Goal: Transaction & Acquisition: Purchase product/service

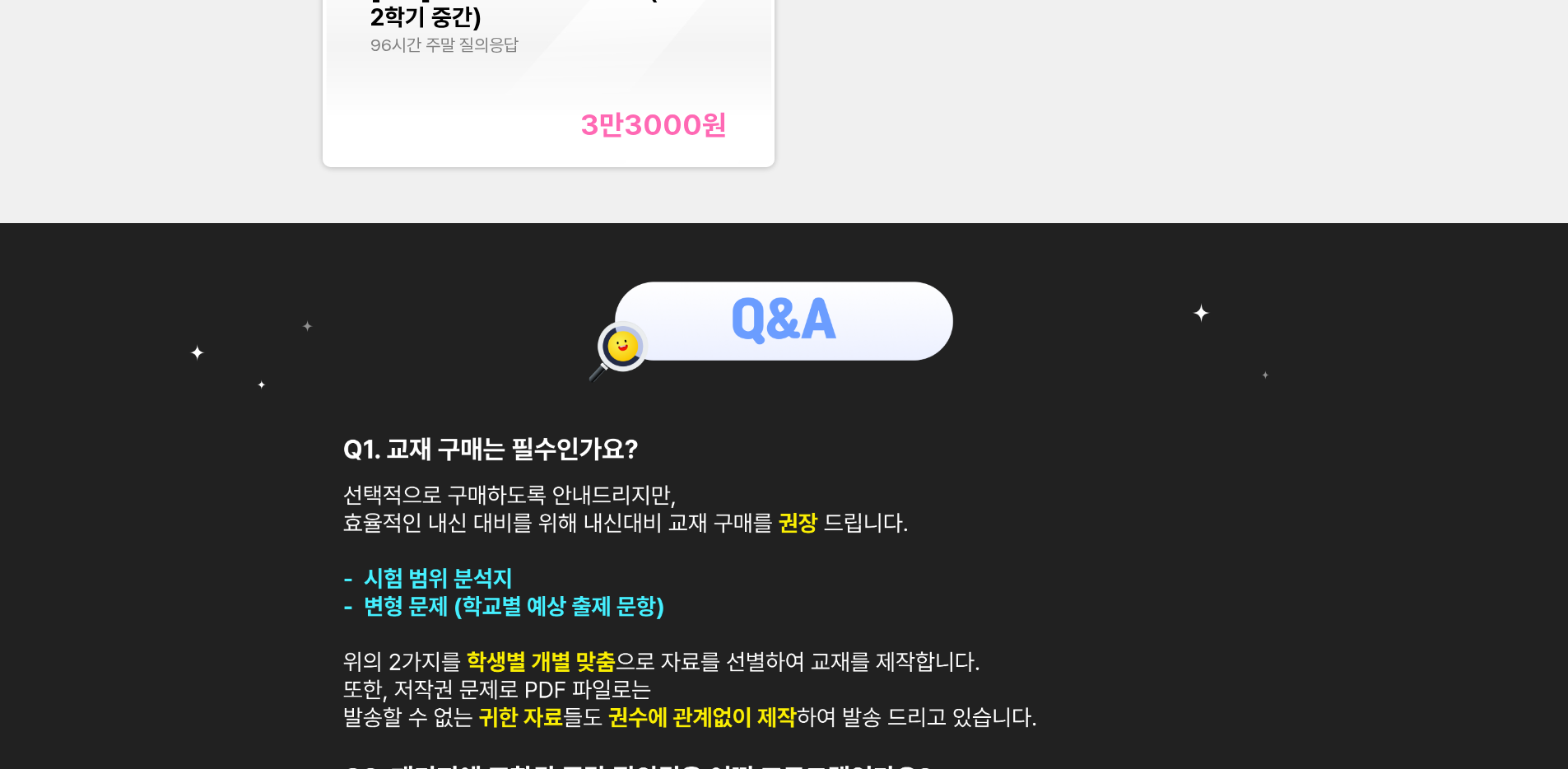
scroll to position [167, 0]
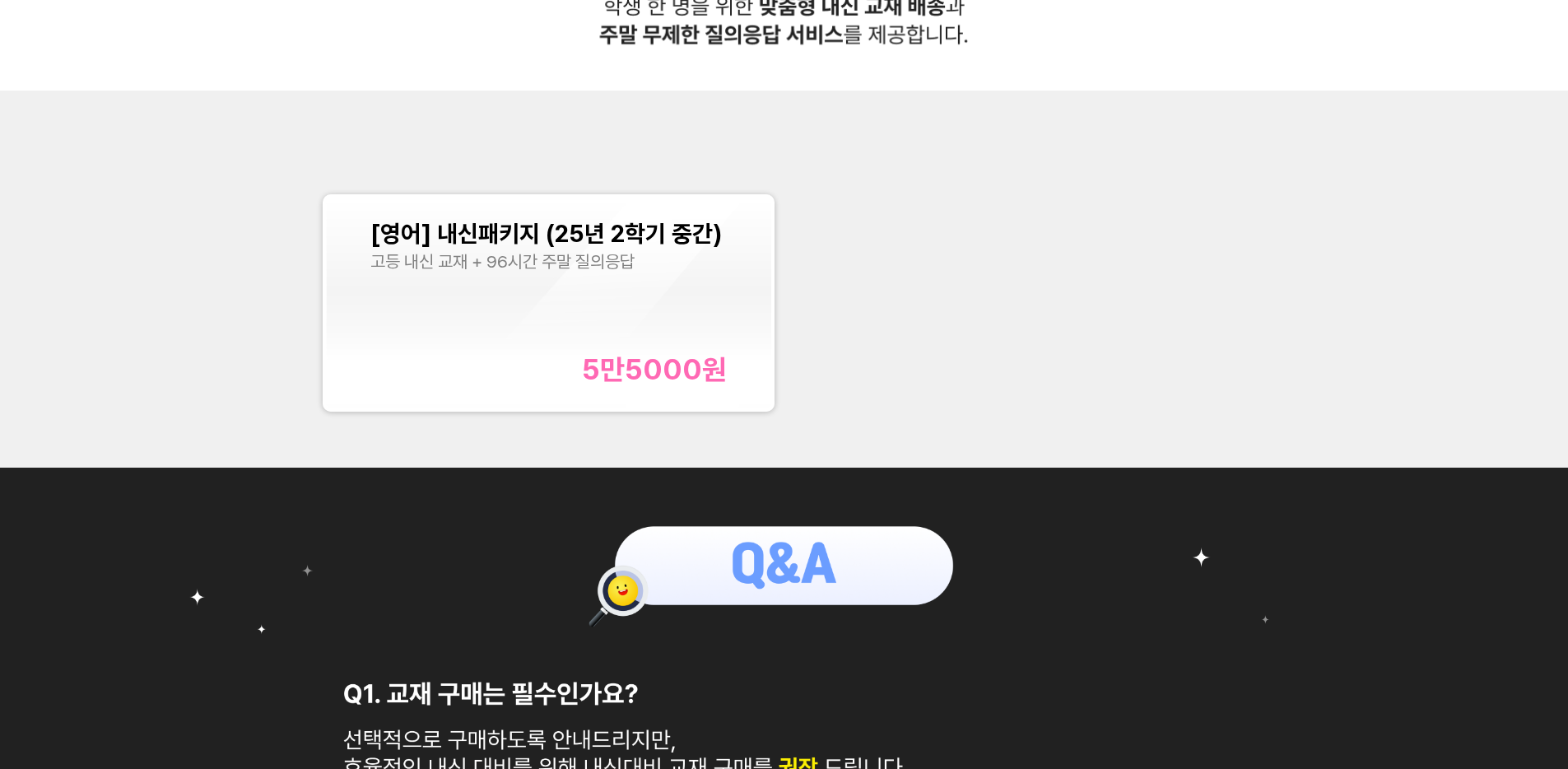
scroll to position [673, 0]
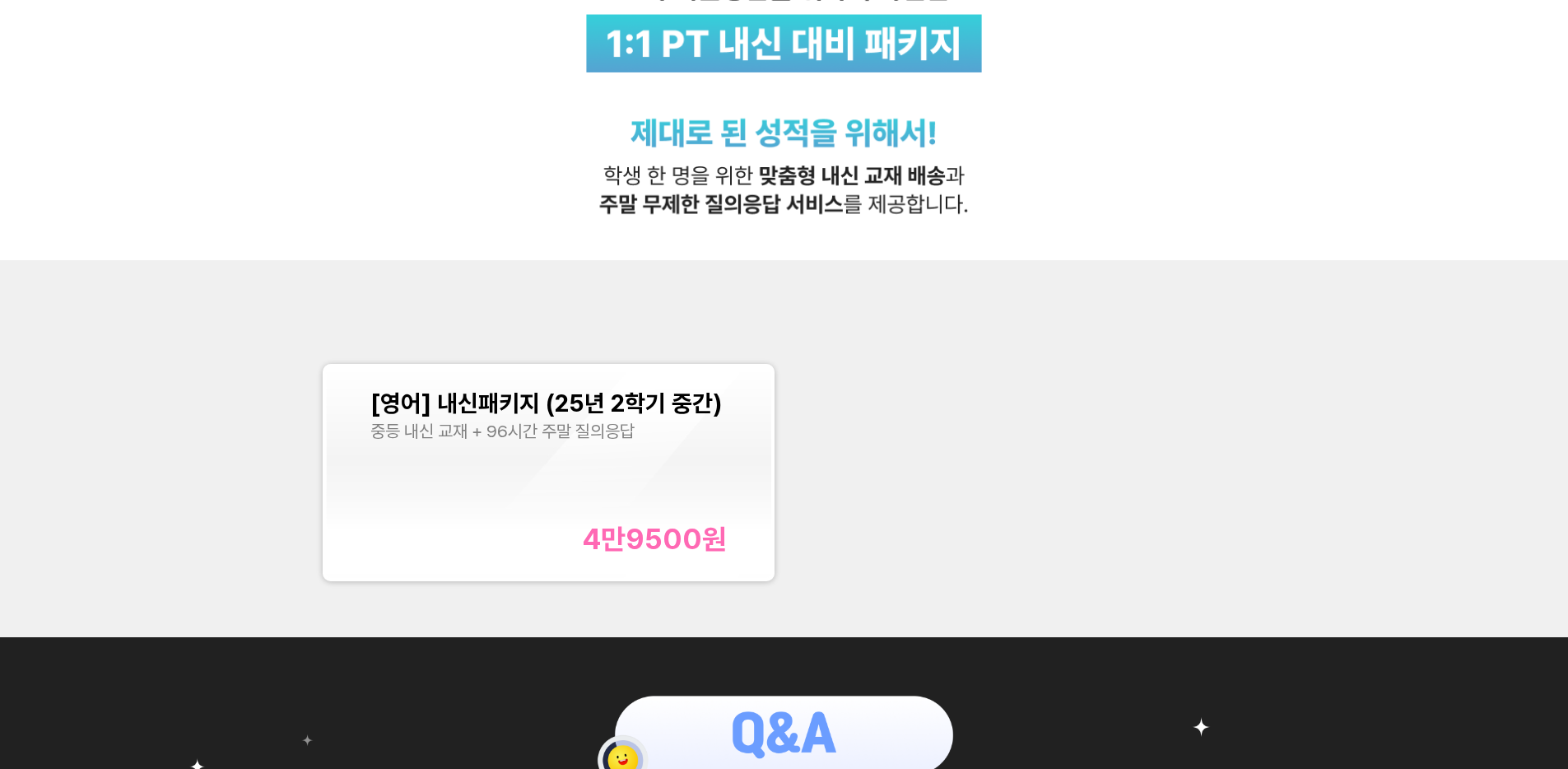
scroll to position [505, 0]
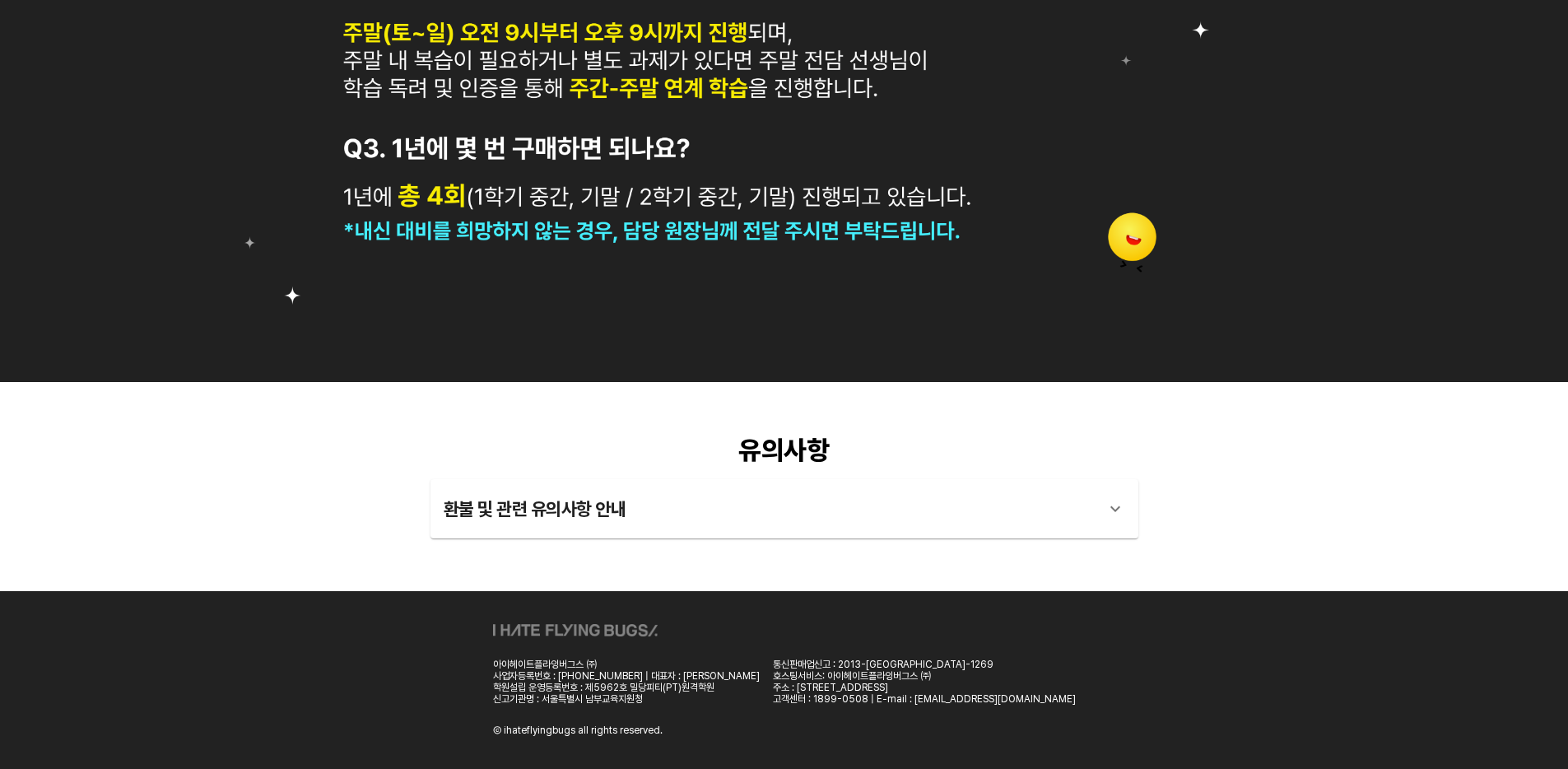
scroll to position [568, 0]
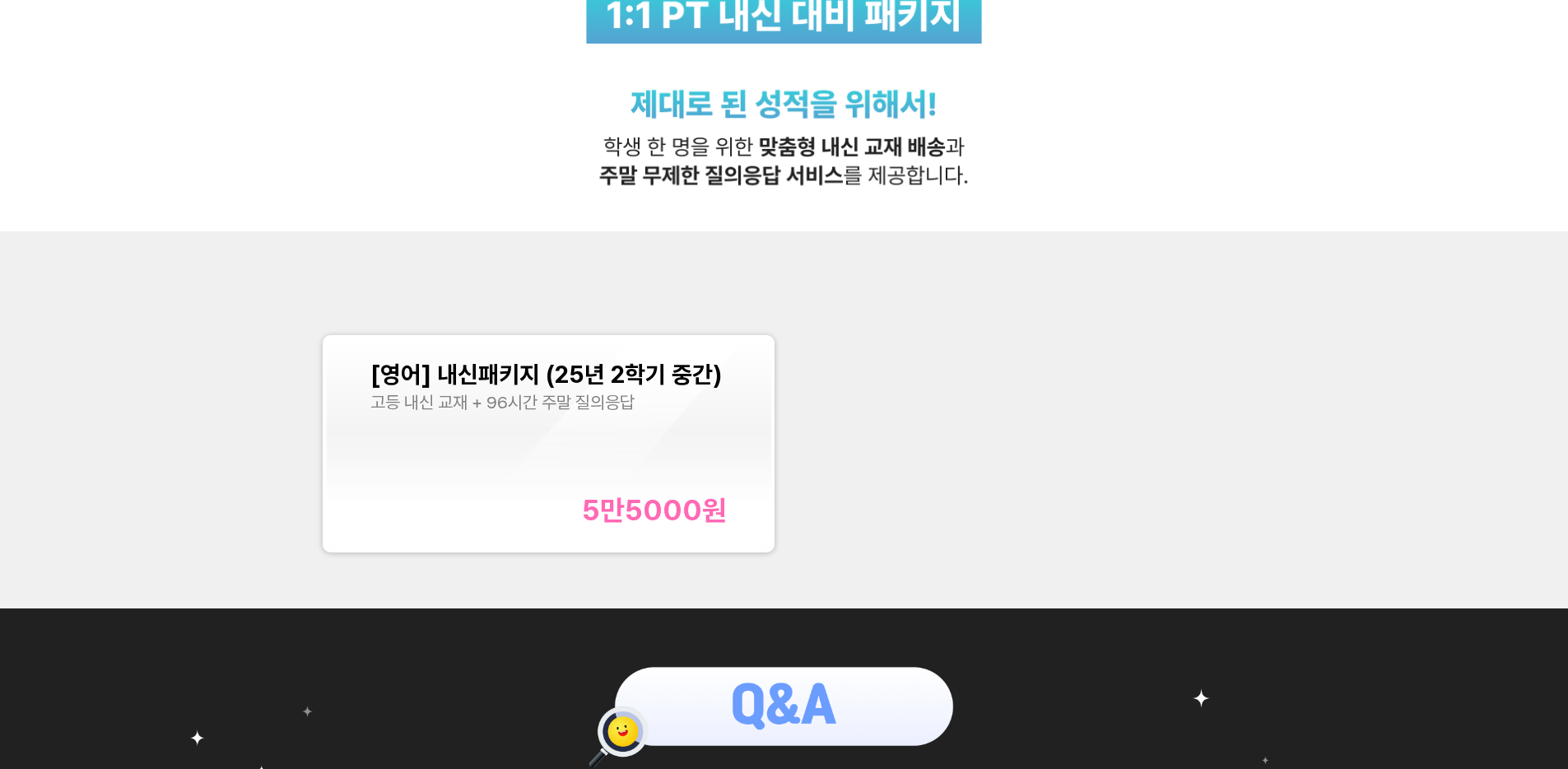
scroll to position [644, 0]
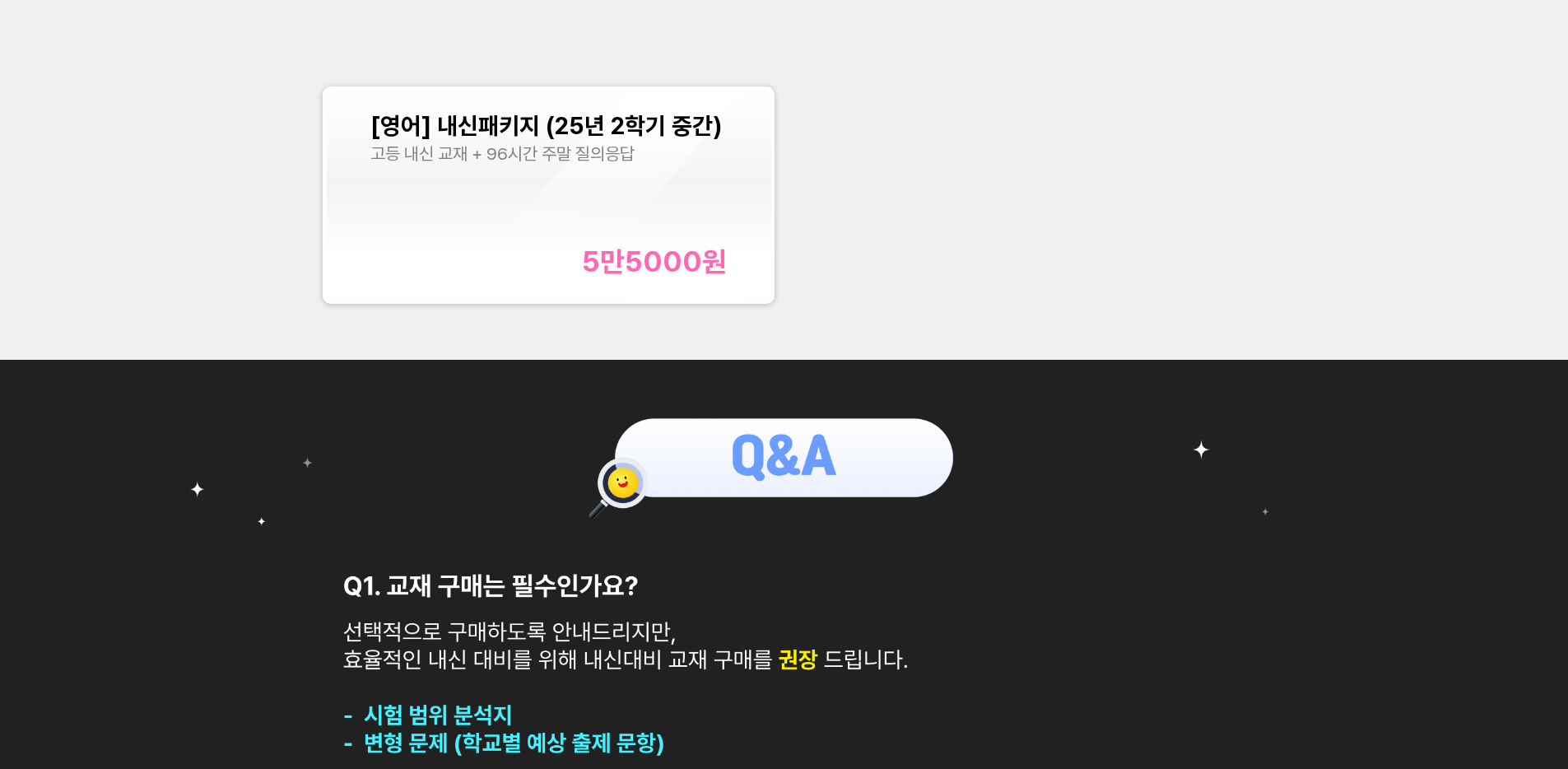
scroll to position [638, 0]
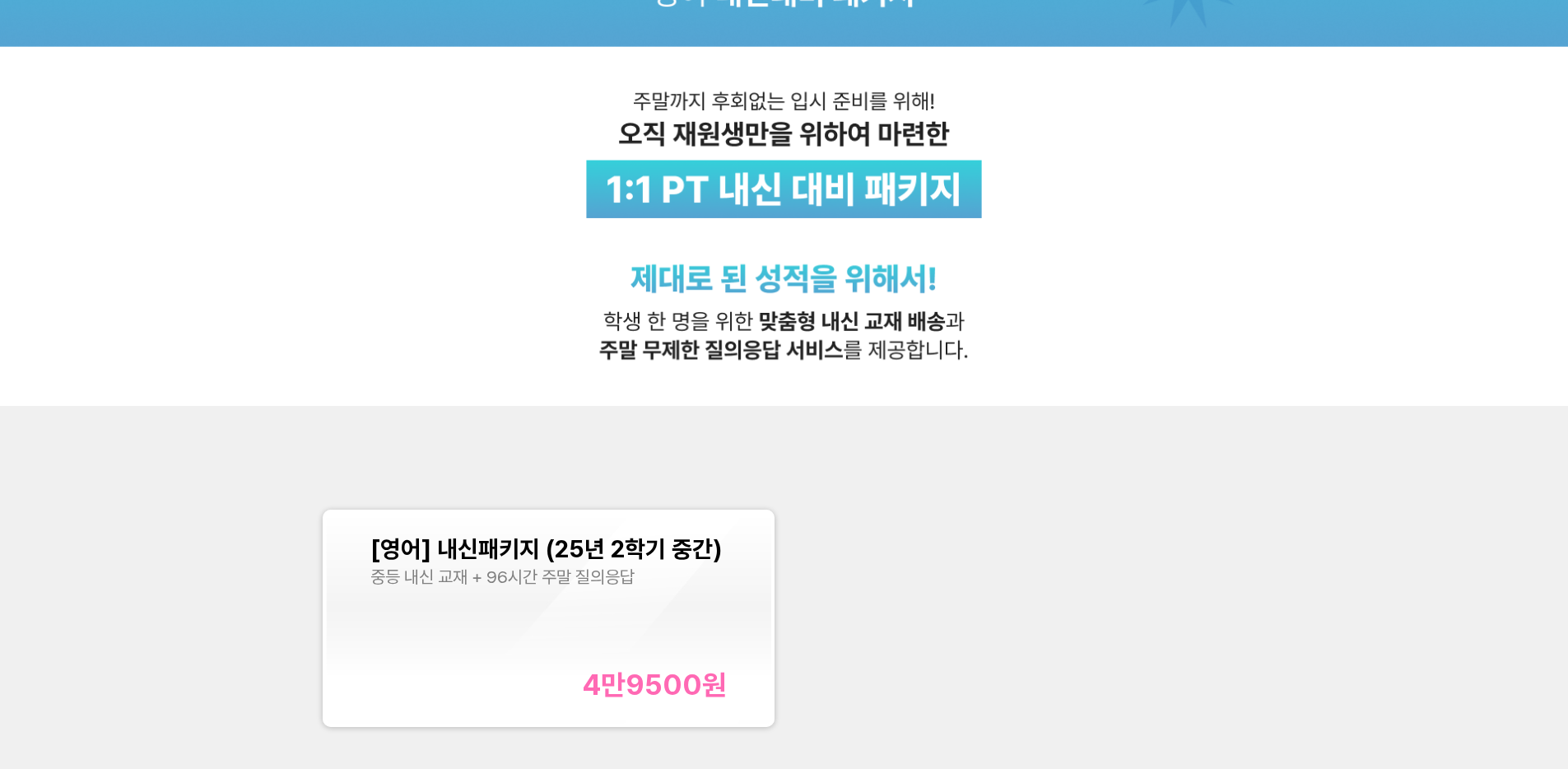
scroll to position [662, 0]
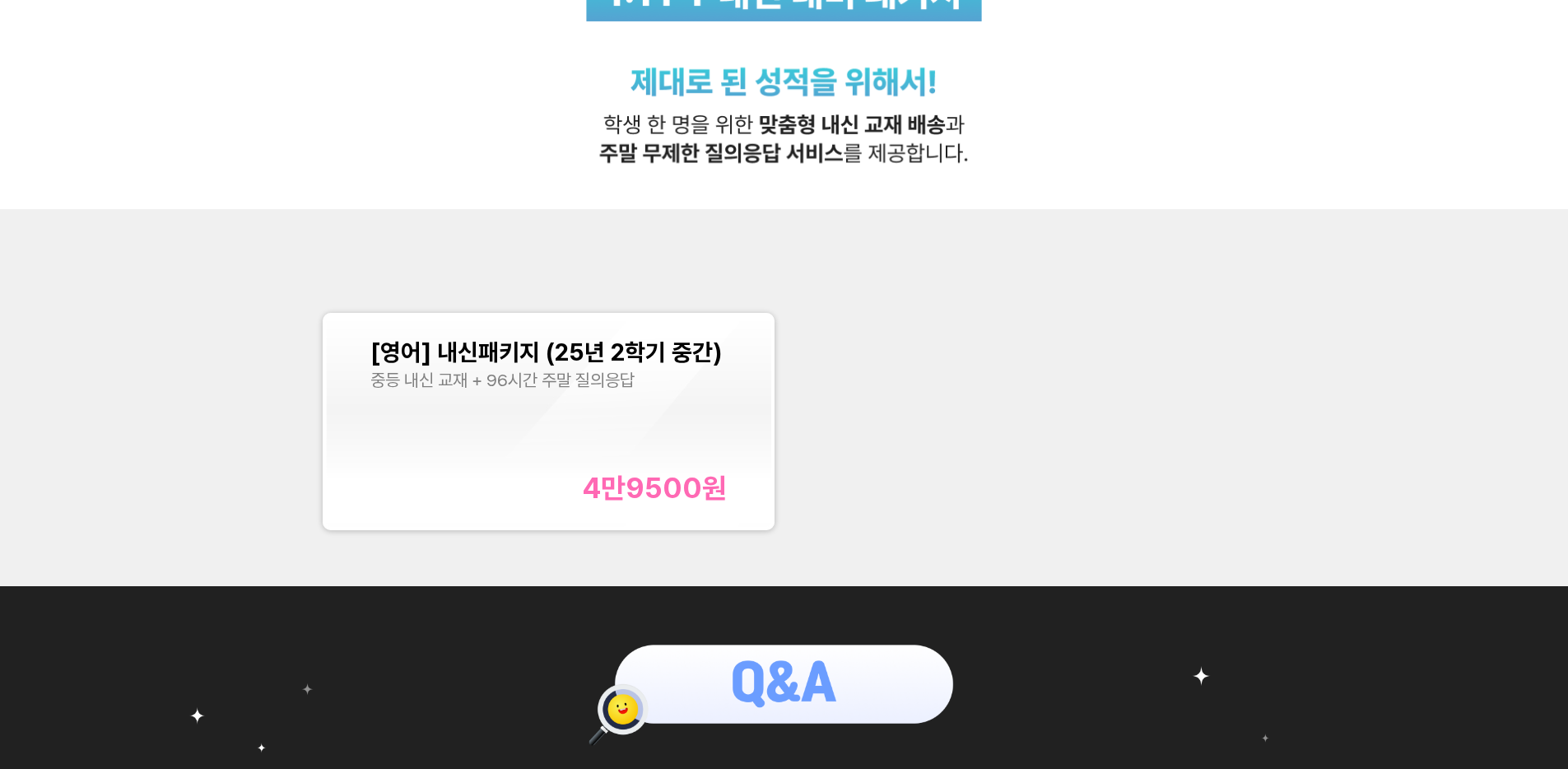
scroll to position [262, 0]
